Goal: Task Accomplishment & Management: Use online tool/utility

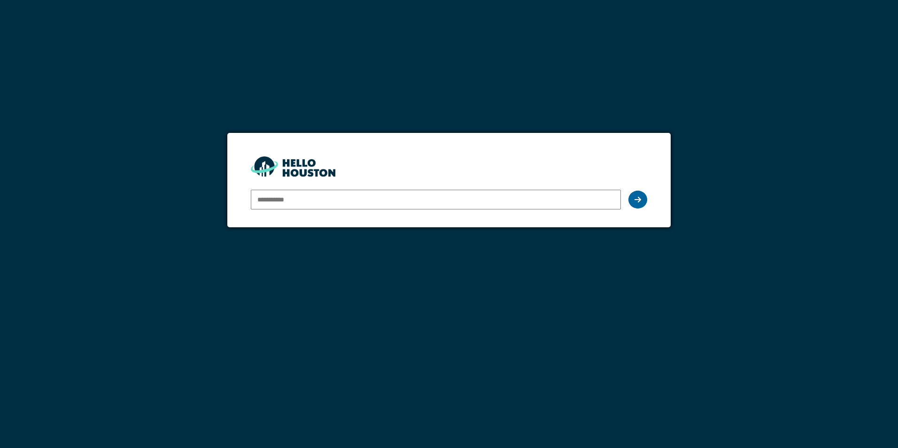
type input "**********"
click at [641, 198] on div at bounding box center [637, 200] width 19 height 18
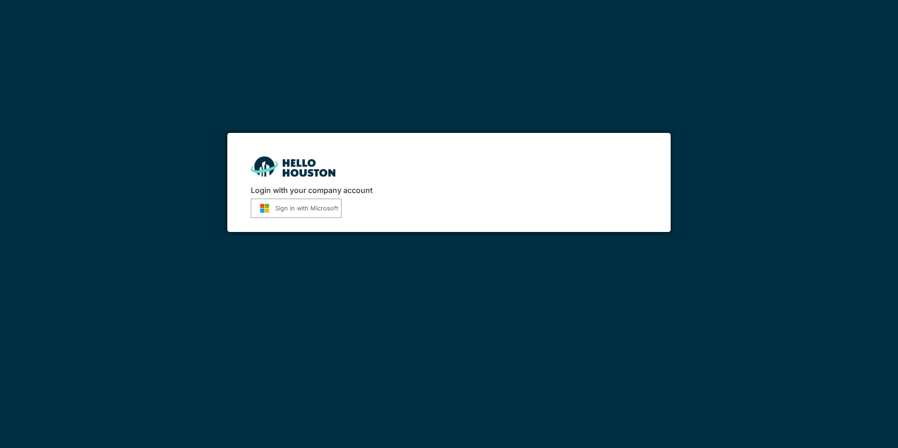
click at [313, 211] on button "Sign in with Microsoft" at bounding box center [296, 208] width 91 height 19
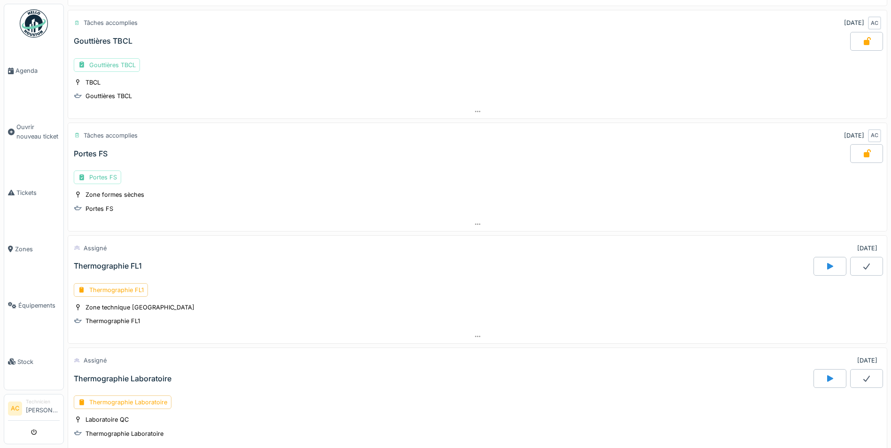
scroll to position [704, 0]
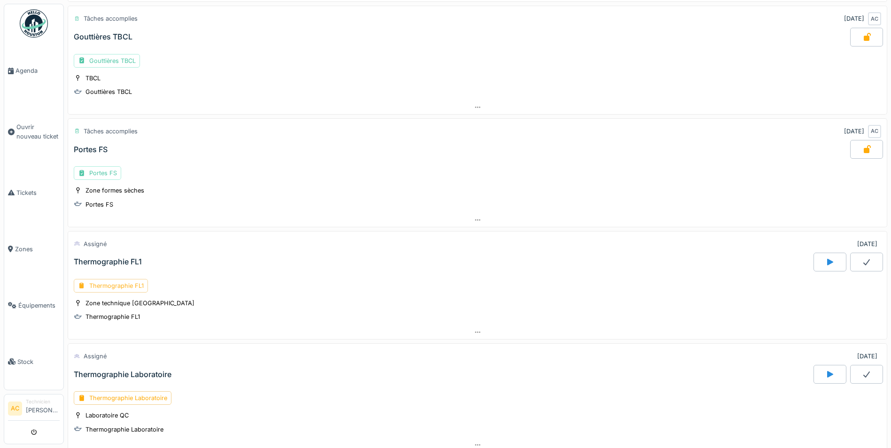
click at [113, 286] on div "Thermographie FL1" at bounding box center [111, 286] width 74 height 14
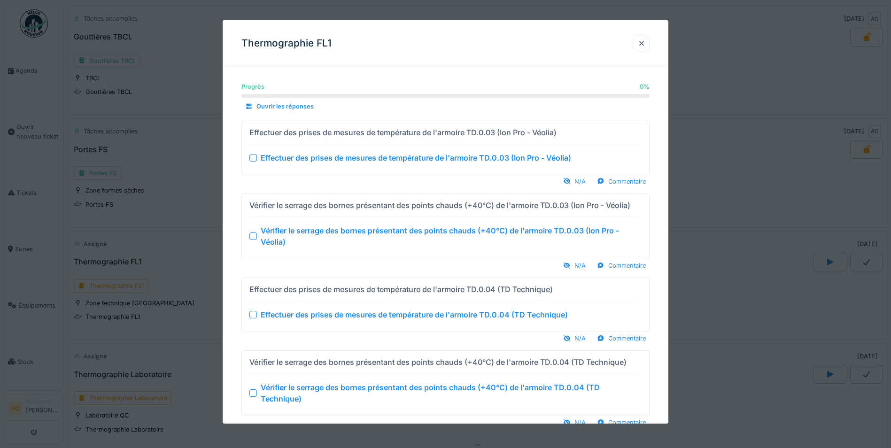
click at [251, 157] on div at bounding box center [253, 158] width 8 height 8
click at [253, 239] on div at bounding box center [253, 236] width 8 height 8
click at [253, 317] on div at bounding box center [253, 315] width 8 height 8
click at [253, 394] on div at bounding box center [253, 393] width 8 height 8
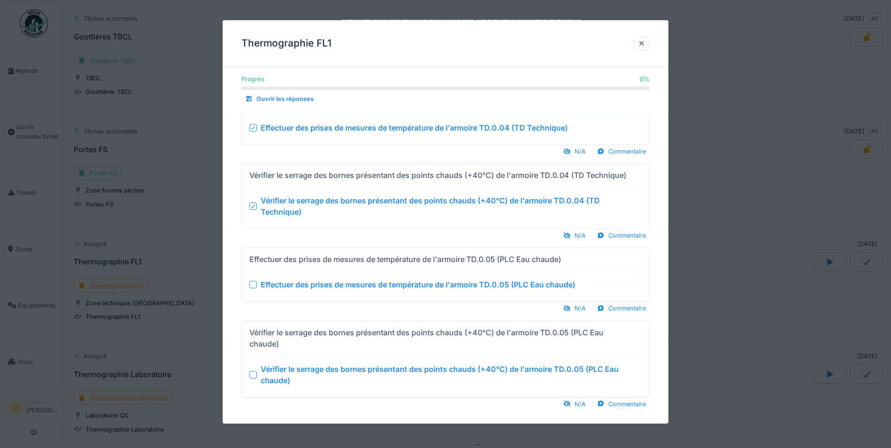
scroll to position [7, 0]
click at [252, 285] on div at bounding box center [253, 285] width 8 height 8
click at [254, 371] on div at bounding box center [253, 375] width 8 height 8
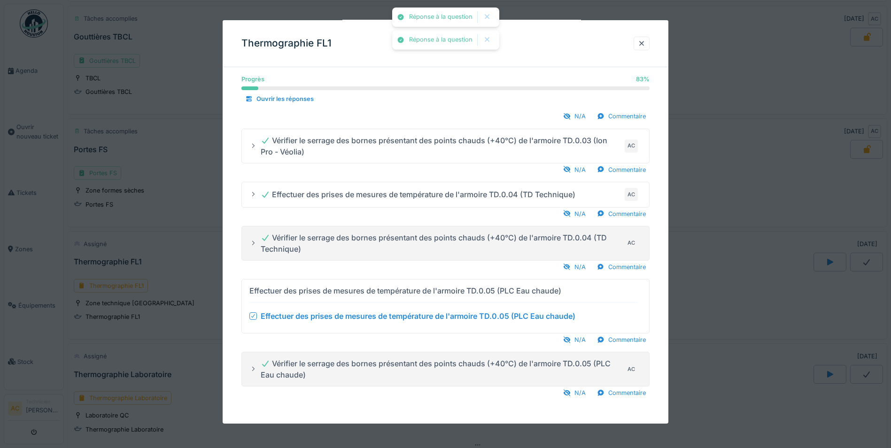
scroll to position [8, 0]
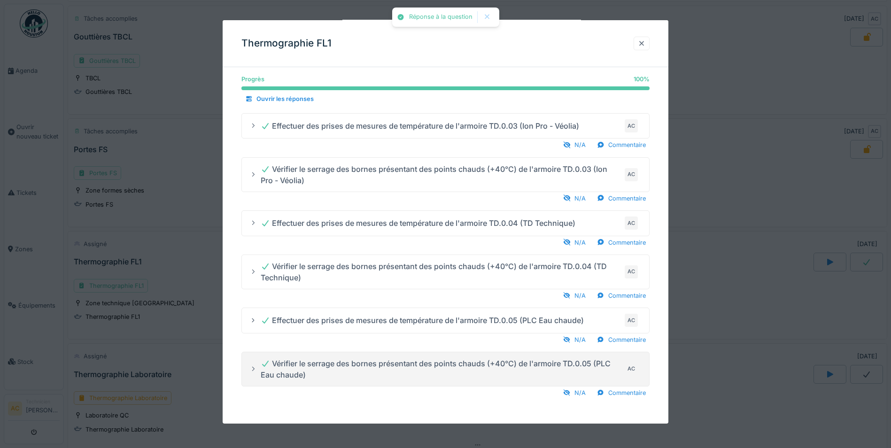
click at [645, 41] on div at bounding box center [642, 43] width 8 height 9
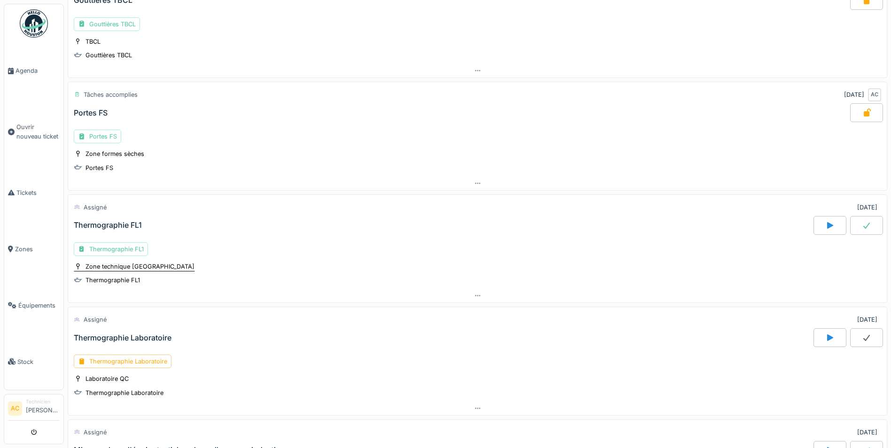
scroll to position [798, 0]
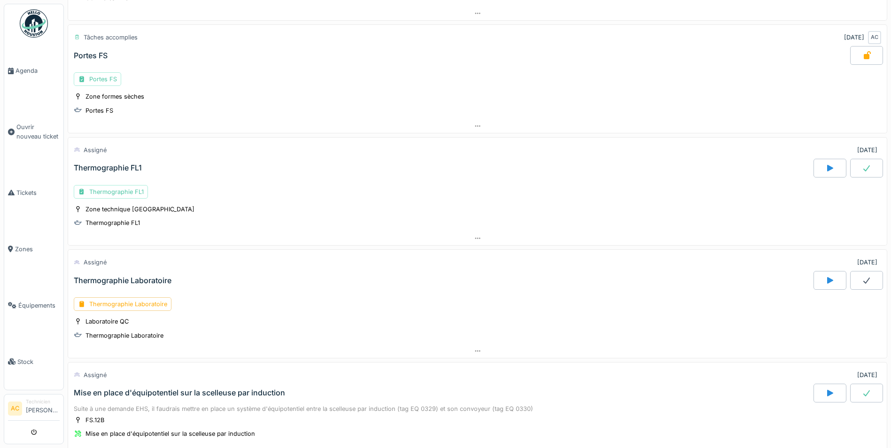
click at [850, 272] on div at bounding box center [866, 280] width 33 height 19
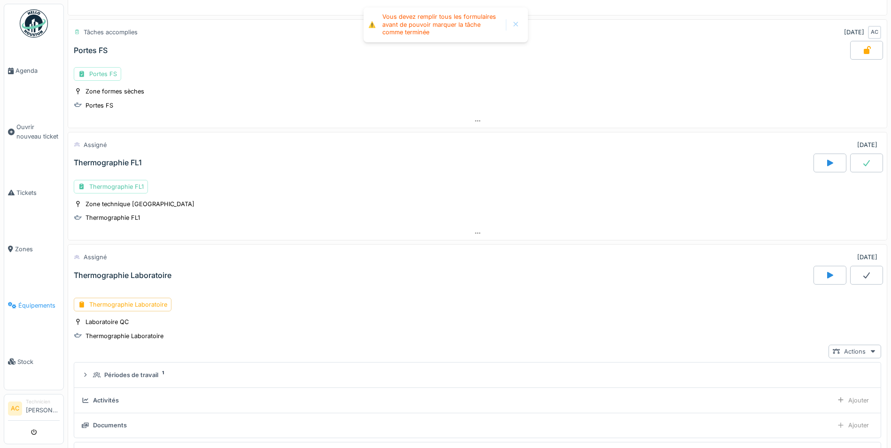
scroll to position [775, 0]
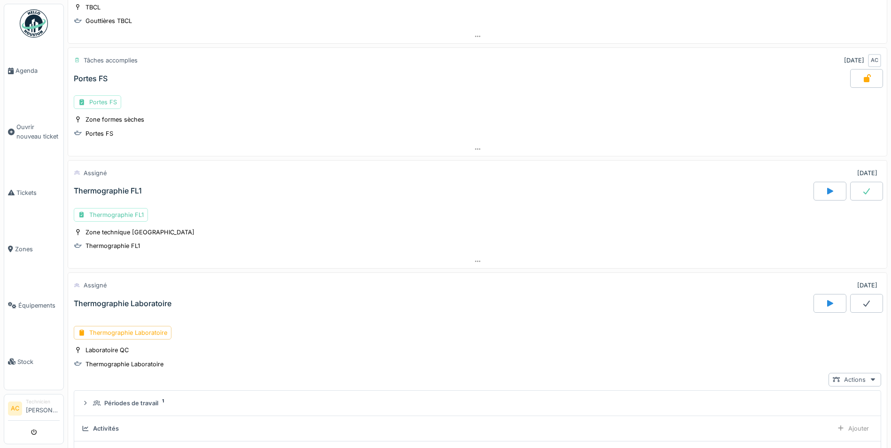
click at [862, 303] on icon at bounding box center [866, 304] width 9 height 8
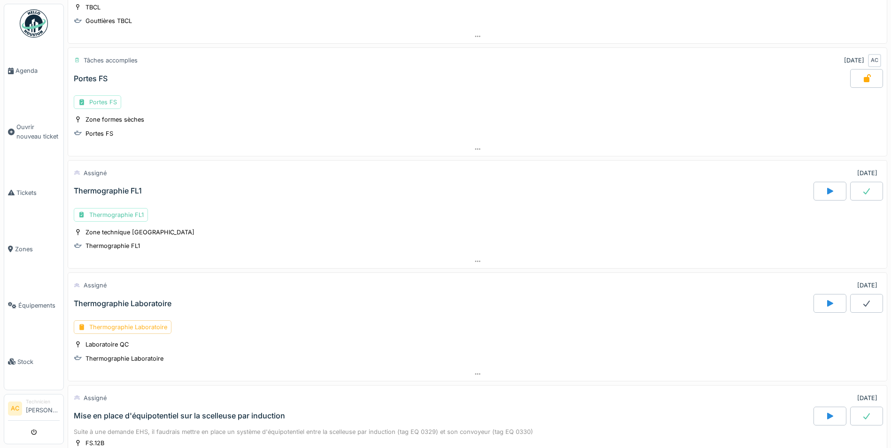
click at [120, 328] on div "Thermographie Laboratoire" at bounding box center [123, 327] width 98 height 14
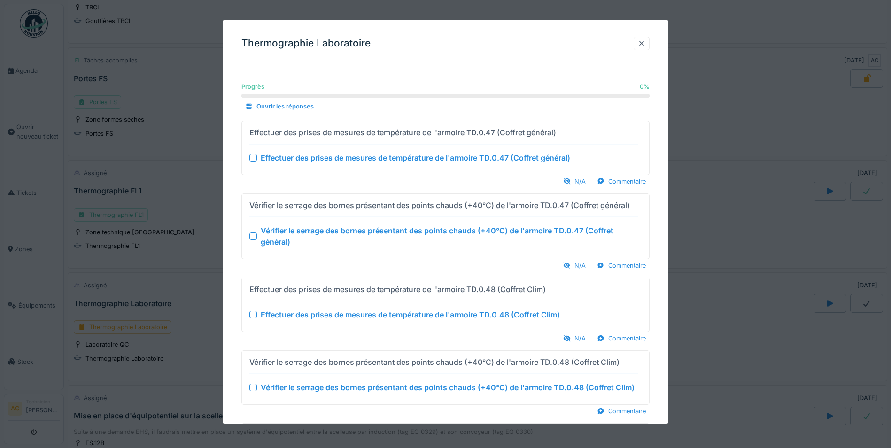
click at [254, 157] on div at bounding box center [253, 158] width 8 height 8
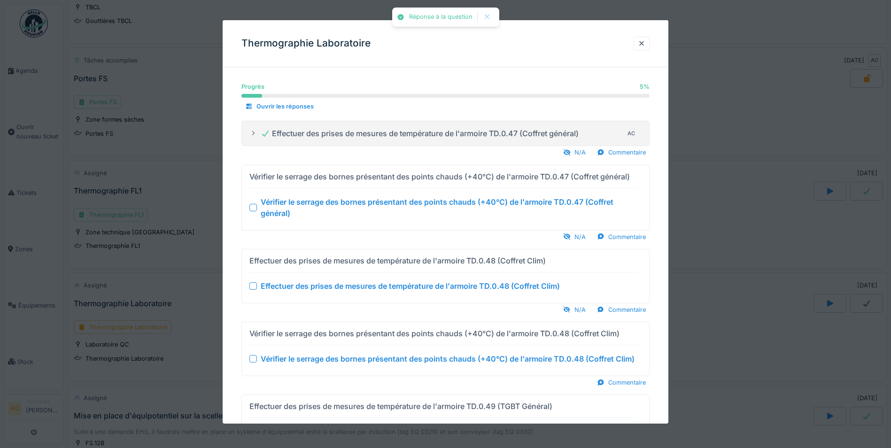
click at [254, 208] on div at bounding box center [253, 207] width 8 height 8
click at [254, 288] on div at bounding box center [253, 286] width 8 height 8
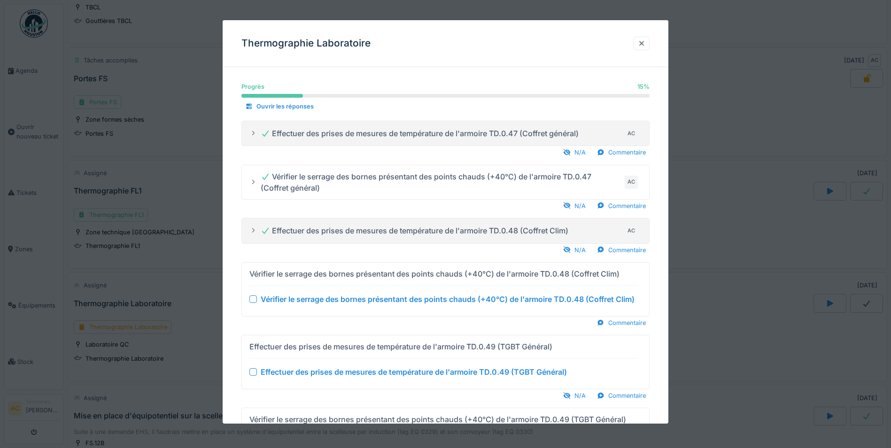
click at [252, 298] on div at bounding box center [253, 299] width 8 height 8
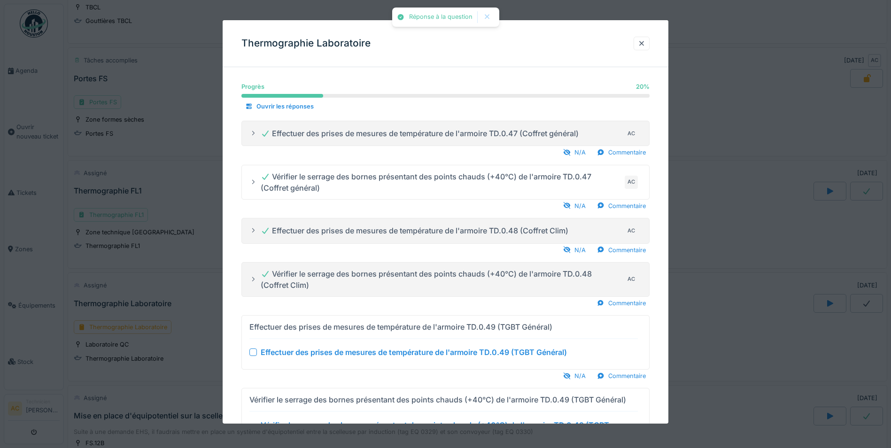
click at [254, 350] on div at bounding box center [253, 352] width 8 height 8
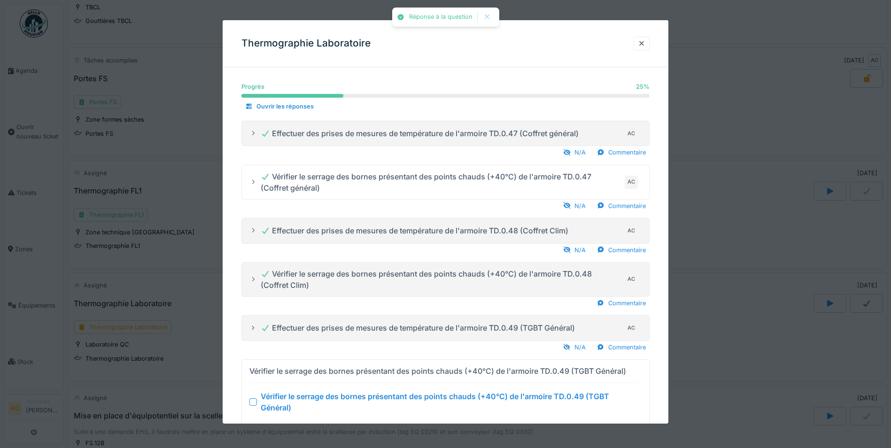
click at [252, 400] on div at bounding box center [253, 402] width 8 height 8
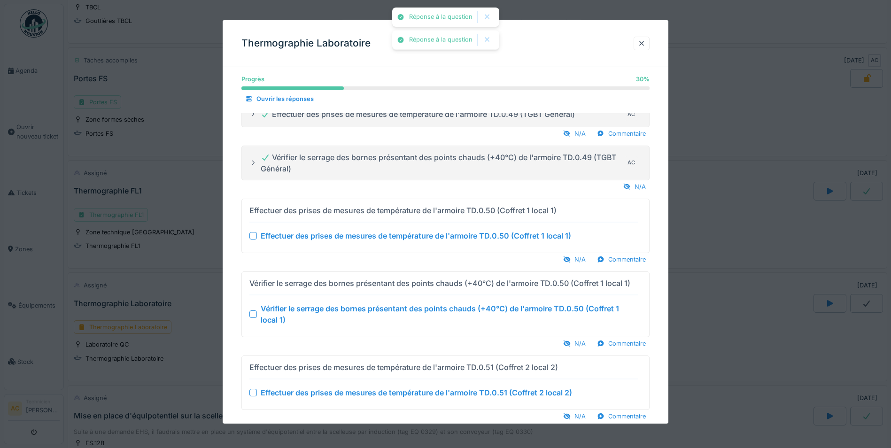
scroll to position [235, 0]
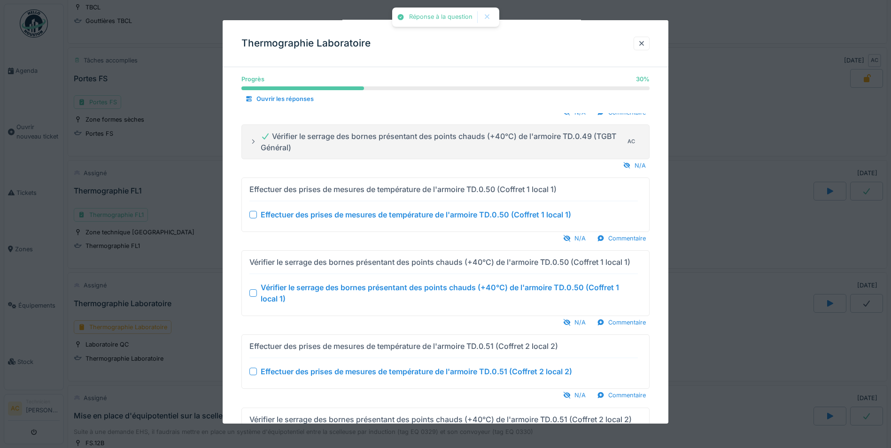
click at [254, 215] on div at bounding box center [253, 215] width 8 height 8
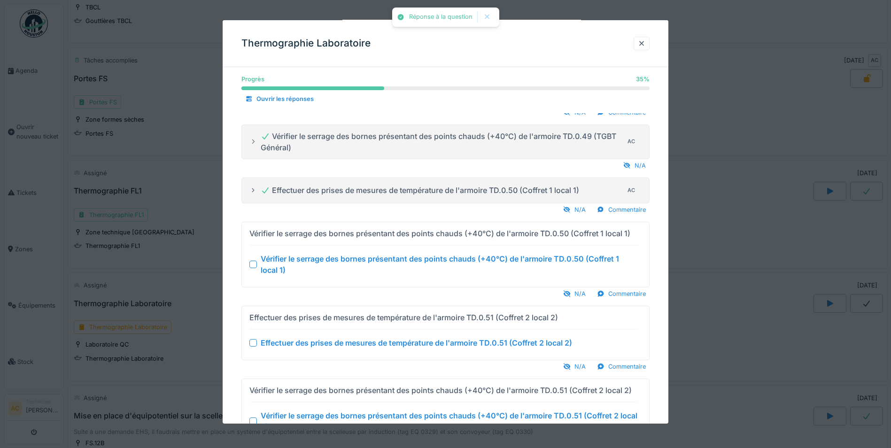
click at [251, 263] on div at bounding box center [253, 265] width 8 height 8
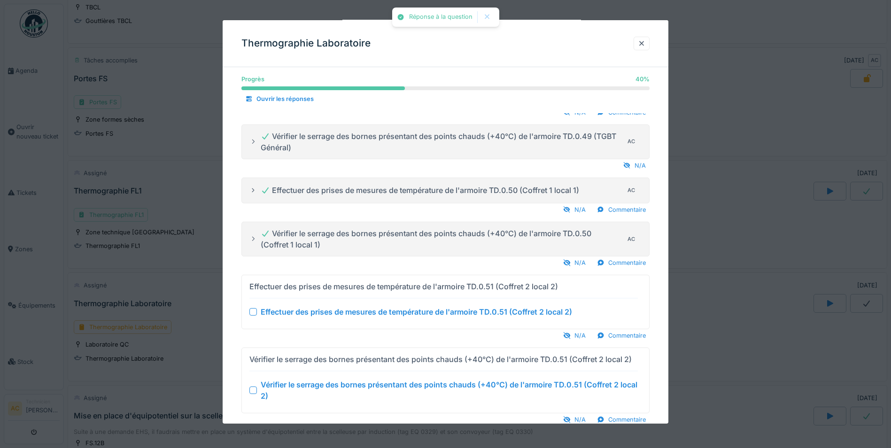
click at [255, 313] on div at bounding box center [253, 312] width 8 height 8
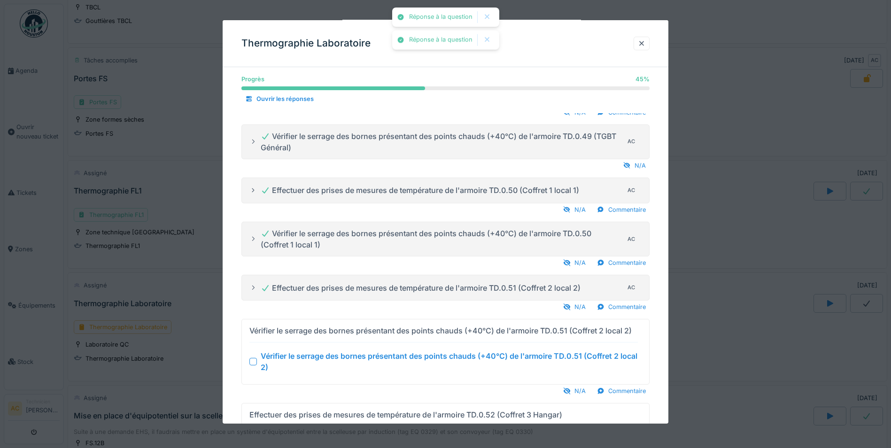
click at [256, 362] on div at bounding box center [253, 362] width 8 height 8
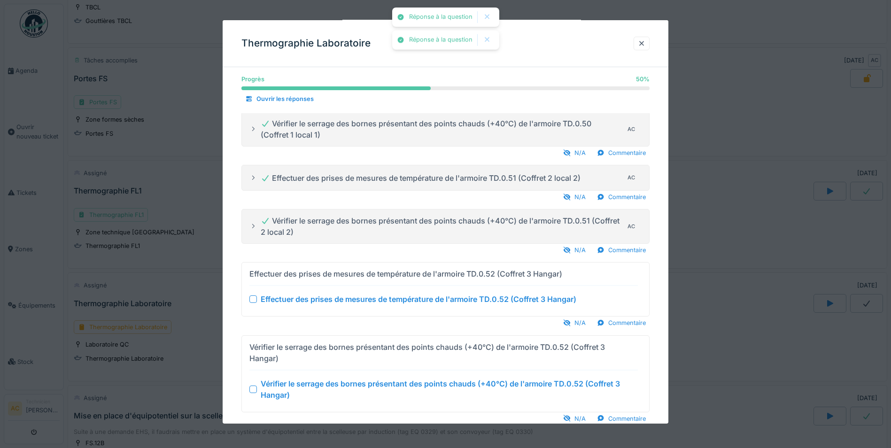
scroll to position [376, 0]
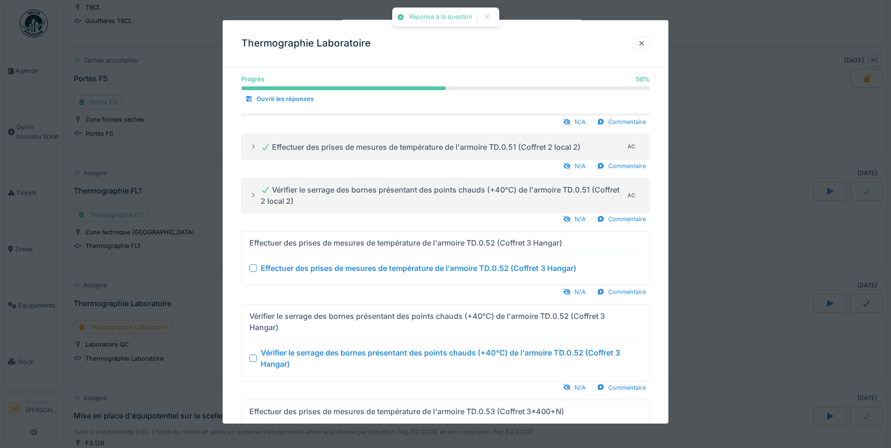
click at [252, 269] on div at bounding box center [253, 268] width 8 height 8
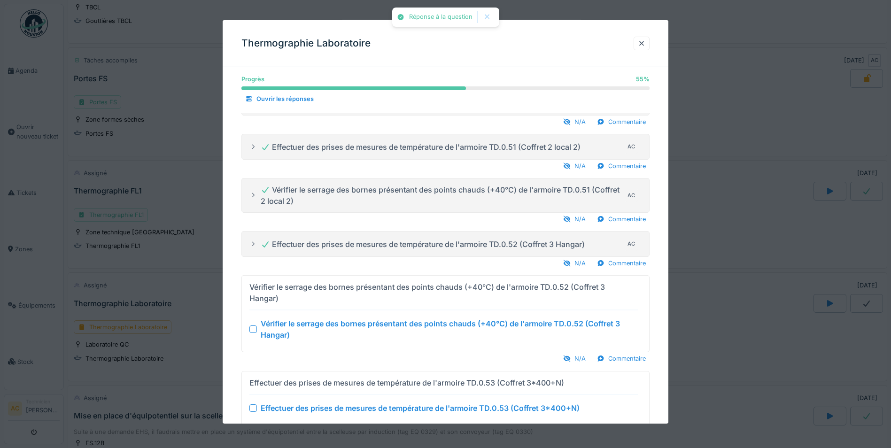
click at [255, 327] on div at bounding box center [253, 329] width 8 height 8
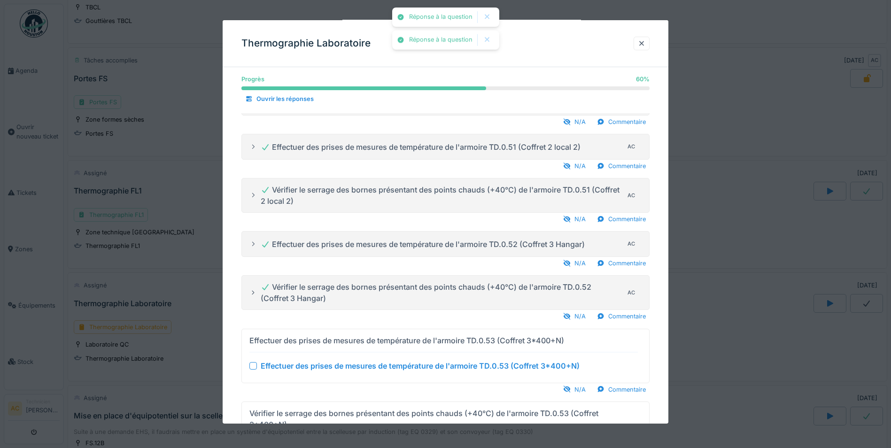
click at [253, 362] on div at bounding box center [253, 366] width 8 height 8
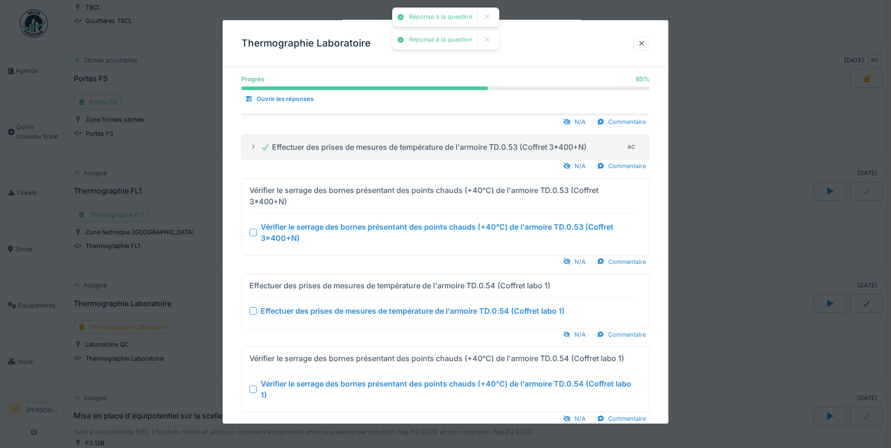
scroll to position [610, 0]
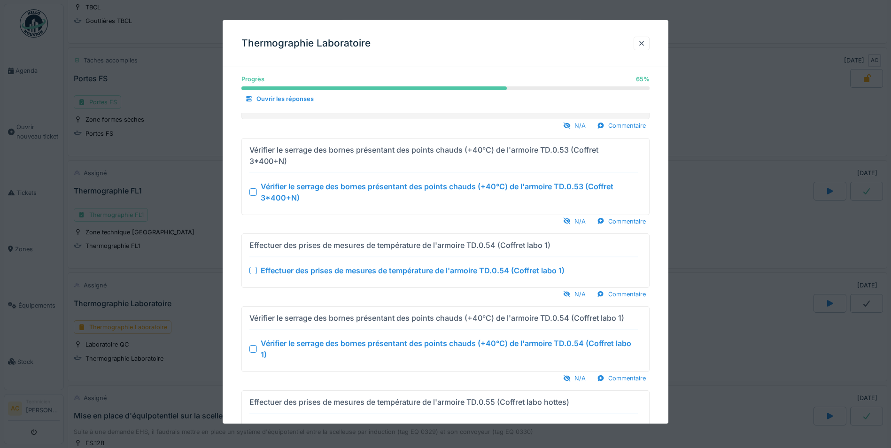
click at [252, 192] on div at bounding box center [253, 192] width 8 height 8
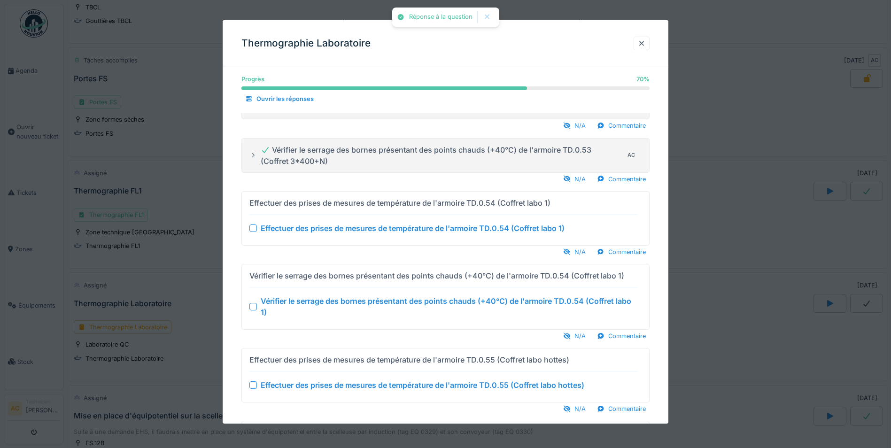
click at [252, 231] on div at bounding box center [253, 228] width 8 height 8
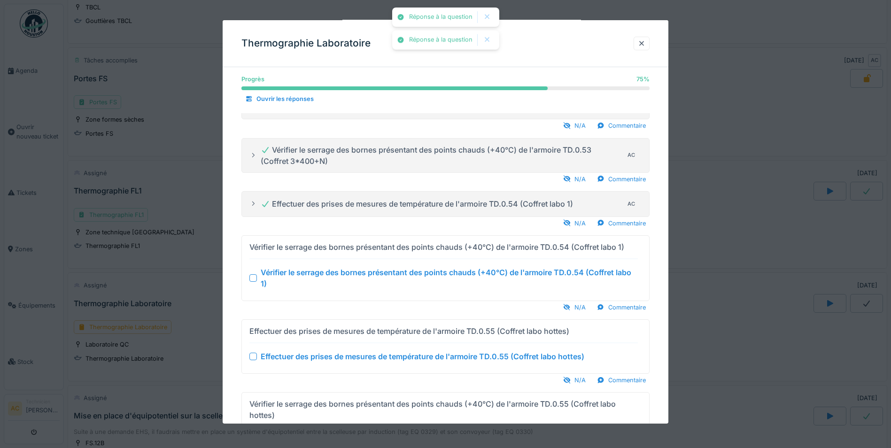
click at [254, 276] on div "Vérifier le serrage des bornes présentant des points chauds (+40°C) de l'armoir…" at bounding box center [443, 278] width 388 height 23
click at [252, 274] on div at bounding box center [253, 278] width 8 height 8
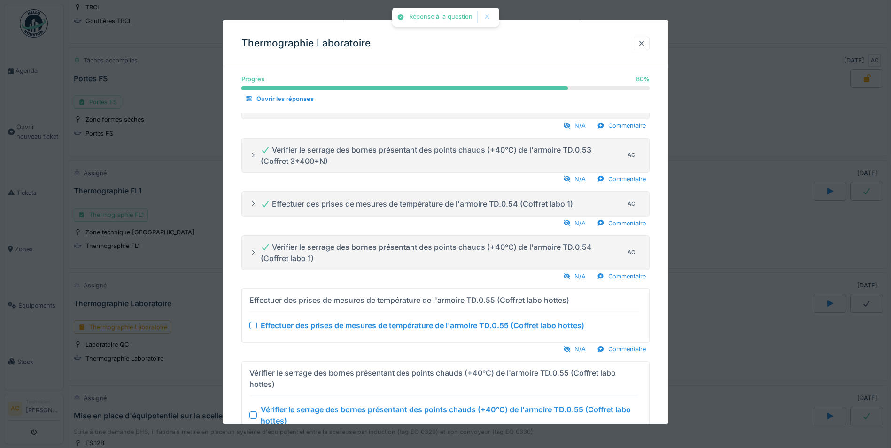
click at [254, 324] on div at bounding box center [253, 326] width 8 height 8
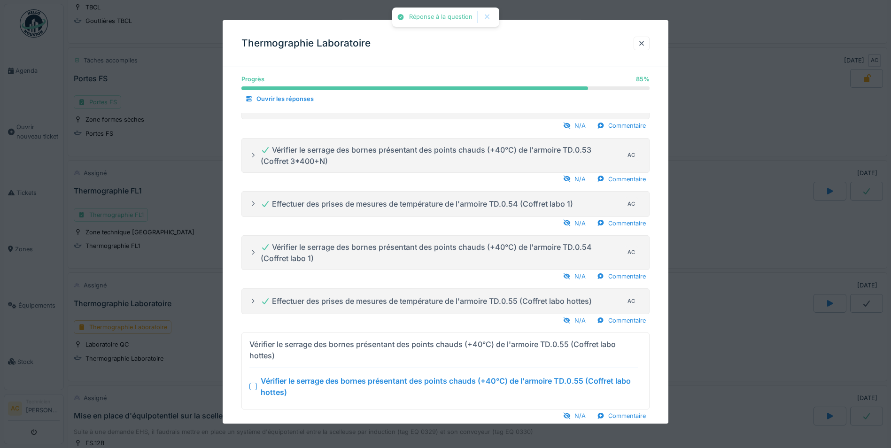
click at [253, 386] on div at bounding box center [253, 387] width 8 height 8
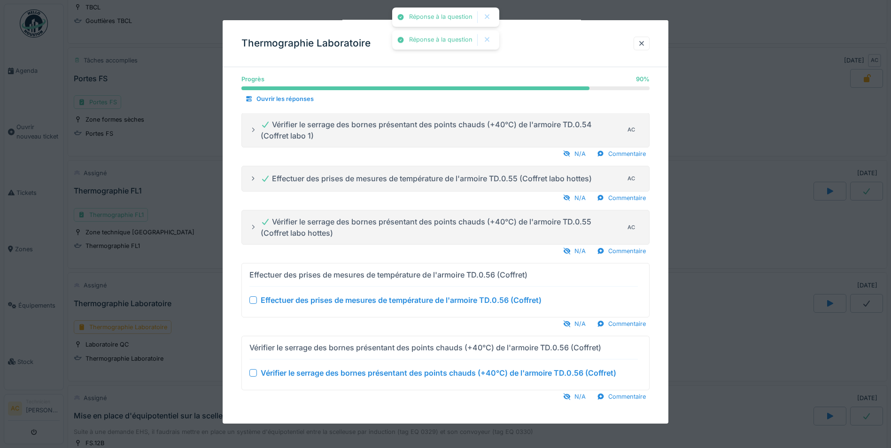
scroll to position [737, 0]
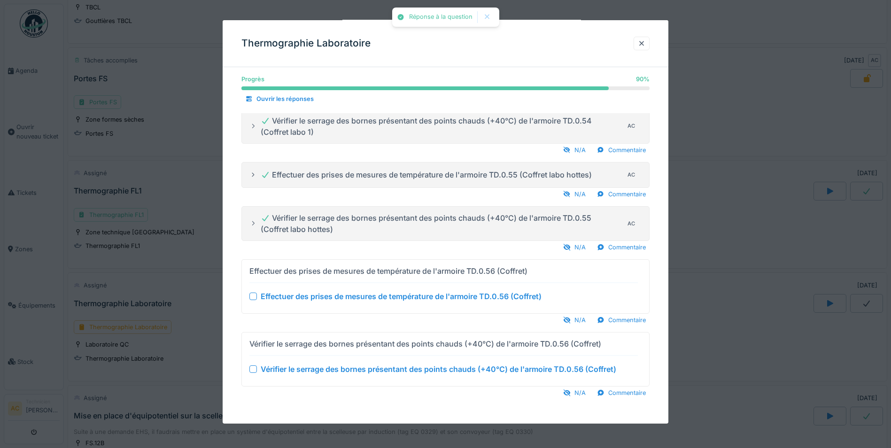
click at [253, 297] on div at bounding box center [253, 297] width 8 height 8
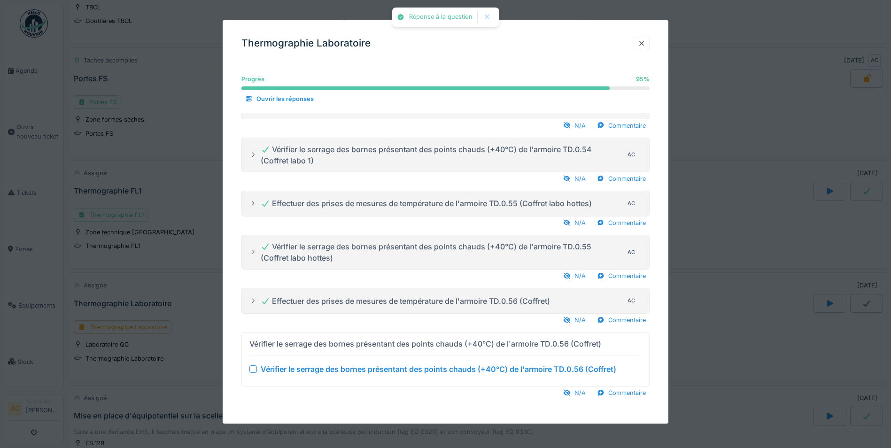
scroll to position [708, 0]
click at [253, 371] on div at bounding box center [253, 369] width 8 height 8
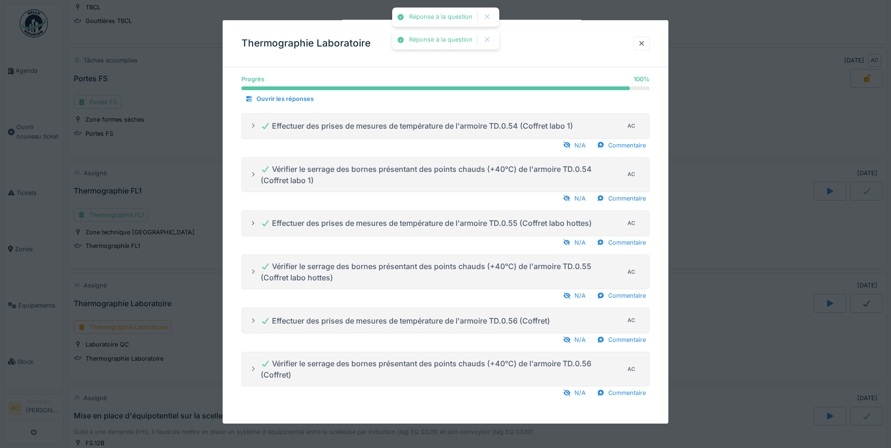
scroll to position [688, 0]
click at [645, 43] on div at bounding box center [642, 43] width 8 height 9
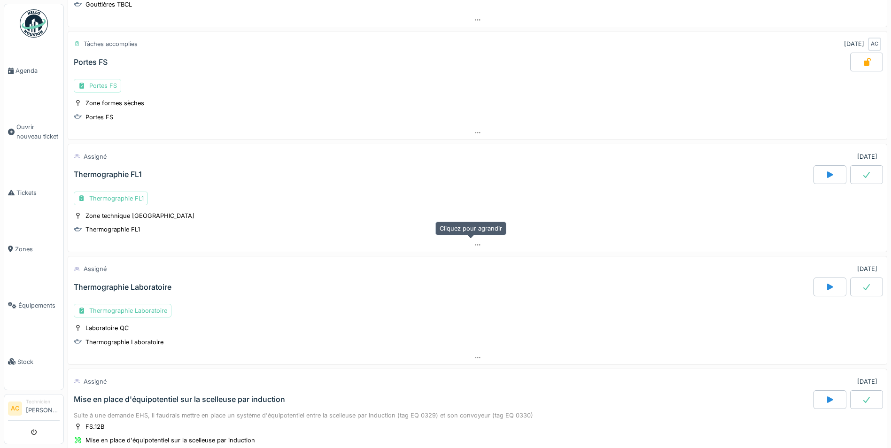
scroll to position [775, 0]
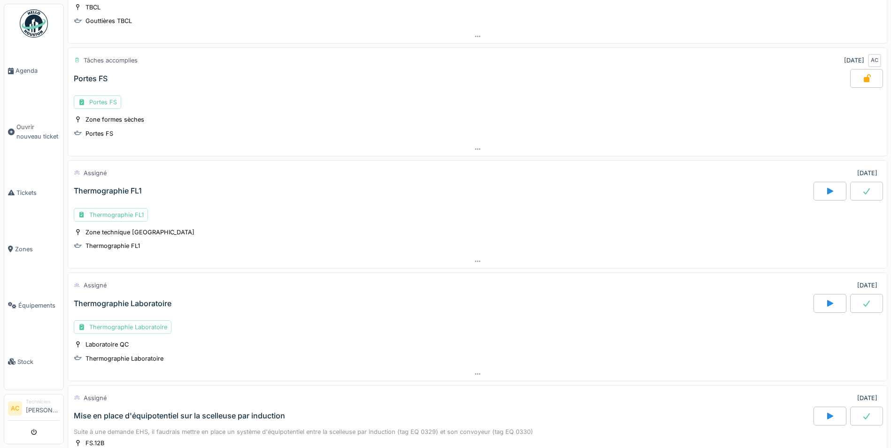
click at [850, 192] on div at bounding box center [866, 191] width 33 height 19
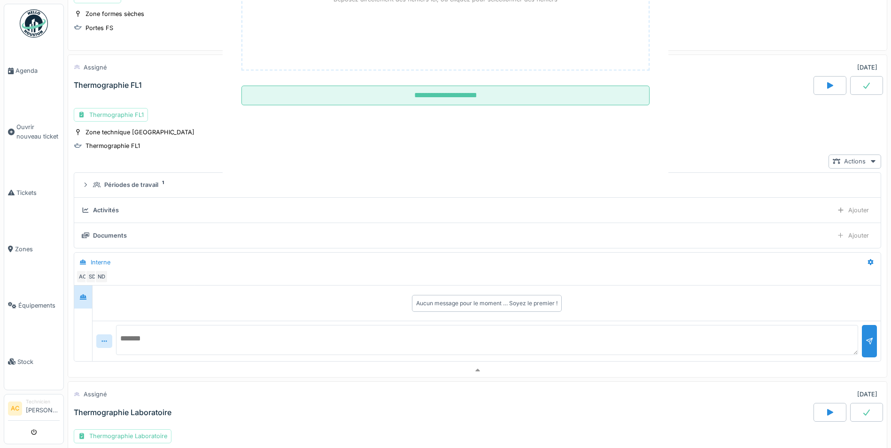
scroll to position [898, 0]
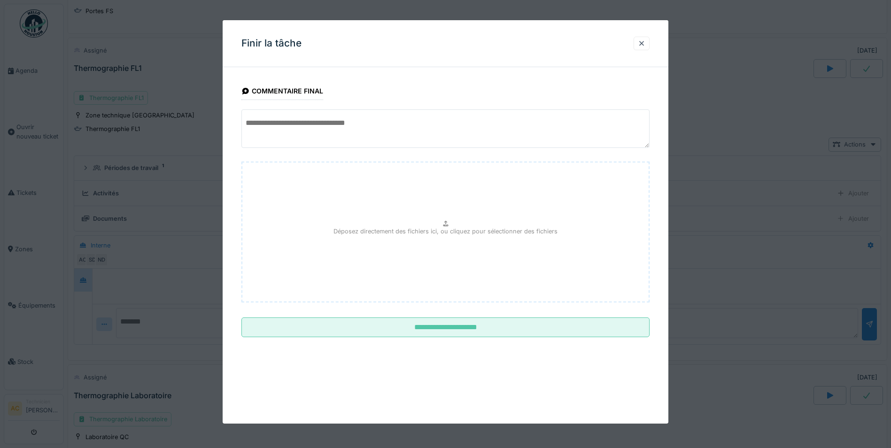
click at [367, 131] on textarea at bounding box center [445, 128] width 408 height 39
type textarea "******"
click at [643, 45] on div at bounding box center [642, 43] width 8 height 9
